Goal: Find specific page/section: Find specific page/section

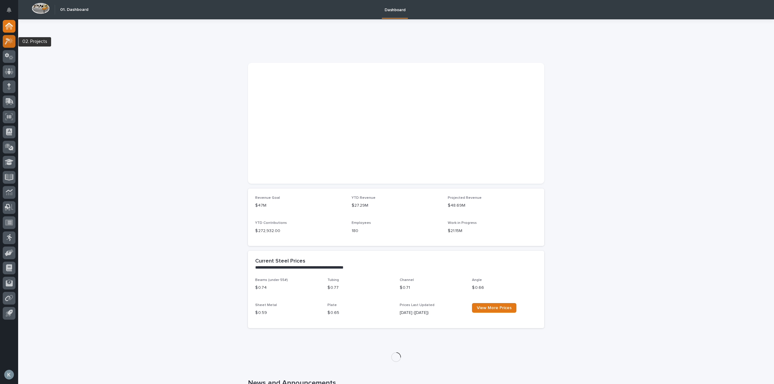
click at [11, 41] on icon at bounding box center [10, 40] width 5 height 6
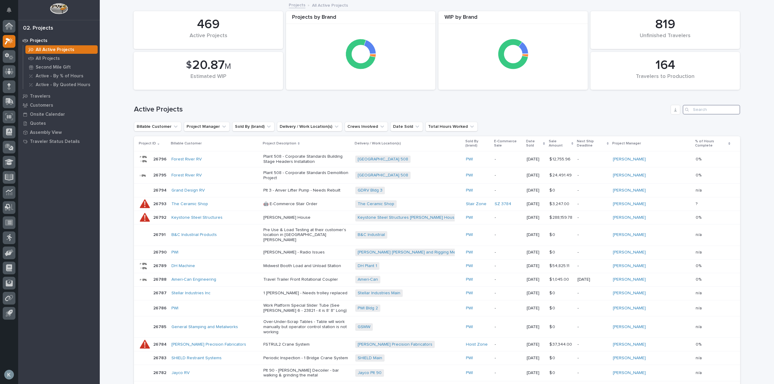
click at [706, 112] on input "Search" at bounding box center [711, 110] width 57 height 10
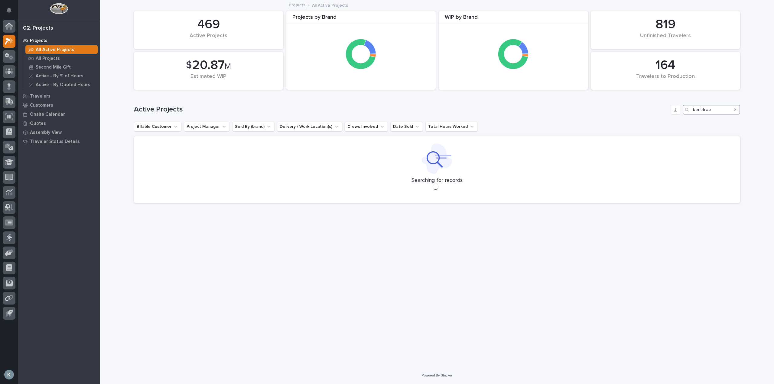
type input "bent tree"
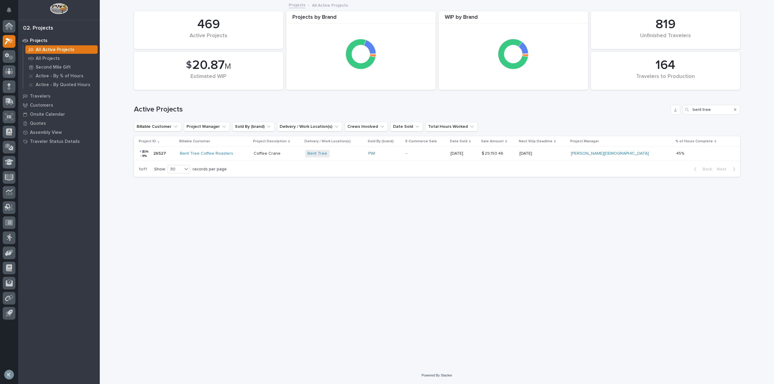
click at [303, 159] on td "Coffee Crane" at bounding box center [276, 154] width 51 height 14
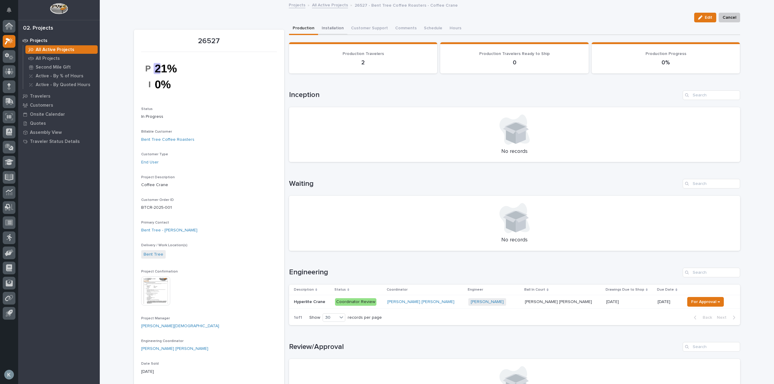
click at [328, 26] on button "Installation" at bounding box center [332, 28] width 29 height 13
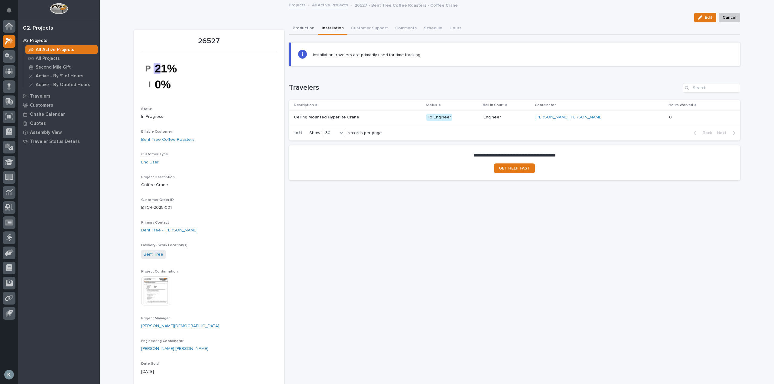
click at [306, 29] on button "Production" at bounding box center [303, 28] width 29 height 13
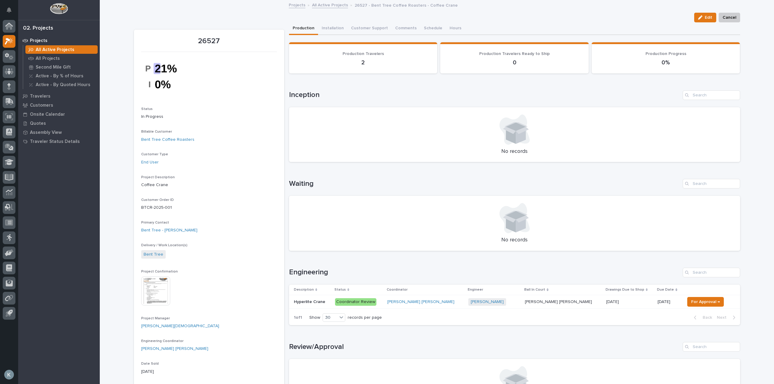
scroll to position [60, 0]
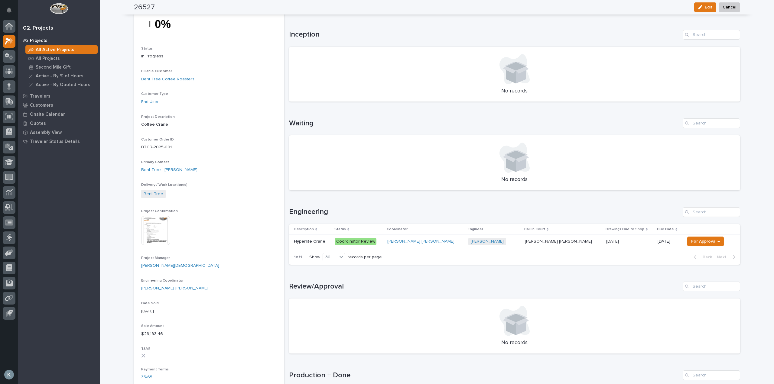
click at [159, 222] on img at bounding box center [155, 230] width 29 height 29
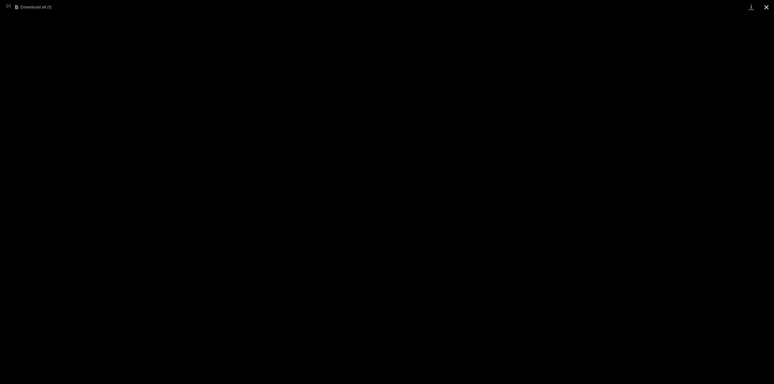
click at [771, 8] on button "Close gallery" at bounding box center [766, 7] width 15 height 14
